Goal: Communication & Community: Answer question/provide support

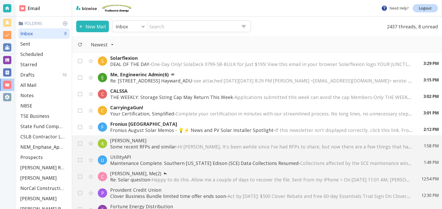
scroll to position [26, 0]
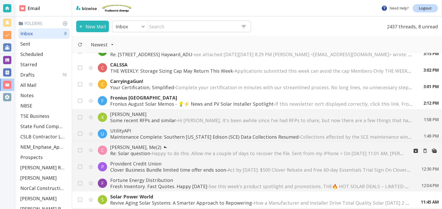
click at [134, 149] on p "[PERSON_NAME], Me (2)" at bounding box center [257, 147] width 295 height 6
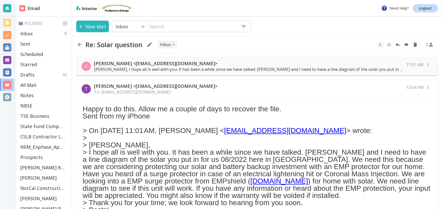
click at [234, 64] on p "[PERSON_NAME] <[EMAIL_ADDRESS][DOMAIN_NAME]>" at bounding box center [248, 63] width 309 height 6
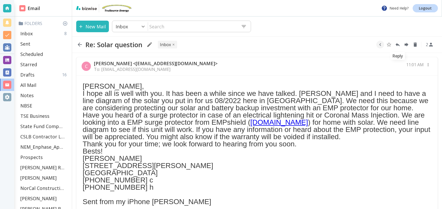
click at [398, 45] on icon "Reply" at bounding box center [398, 45] width 4 height 4
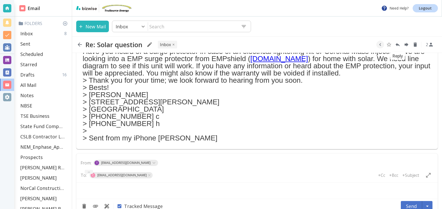
scroll to position [269, 0]
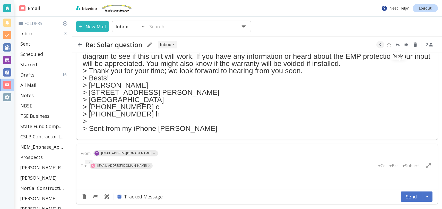
type textarea "<div class="bizwise_content"></div><div class="gmail_signature"><br>--<br><p>Th…"
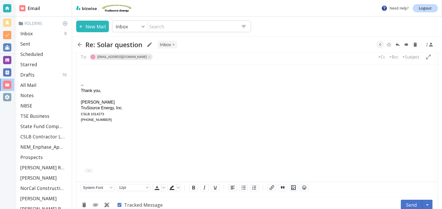
scroll to position [384, 0]
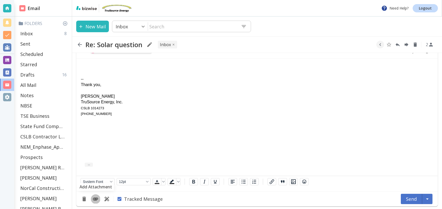
click at [97, 196] on icon "Add Attachment" at bounding box center [95, 199] width 6 height 6
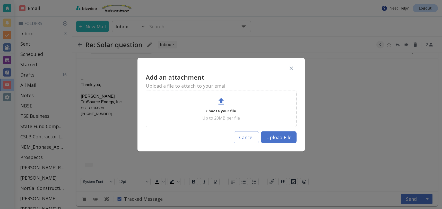
click at [218, 105] on icon at bounding box center [221, 101] width 9 height 9
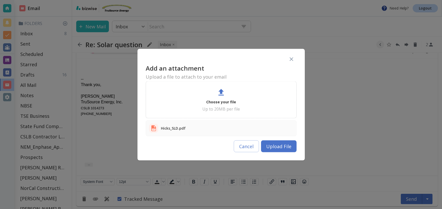
click at [276, 148] on button "Upload File" at bounding box center [279, 146] width 36 height 12
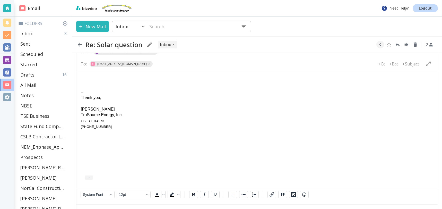
scroll to position [369, 0]
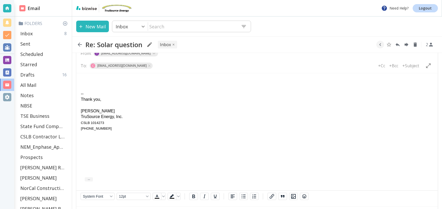
click at [91, 76] on html "-- Thank you, Tony Cilenti TruSource Energy, Inc. CSLB 1014273 925 858 4220" at bounding box center [256, 104] width 361 height 62
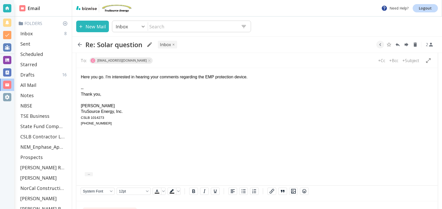
scroll to position [409, 0]
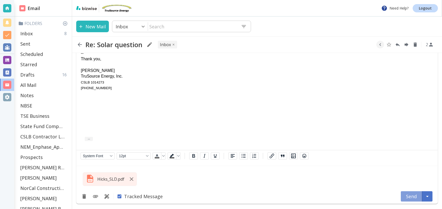
click at [411, 194] on button "Send" at bounding box center [411, 196] width 21 height 10
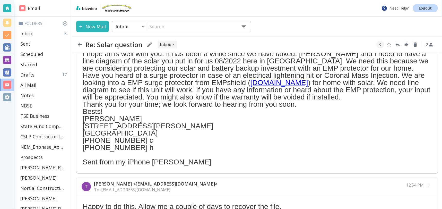
scroll to position [29, 0]
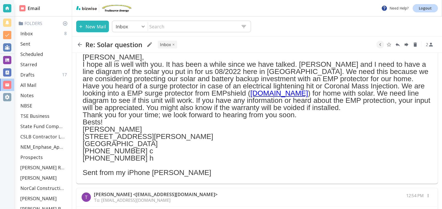
click at [251, 94] on link "empshield.com" at bounding box center [280, 93] width 58 height 8
